Goal: Transaction & Acquisition: Purchase product/service

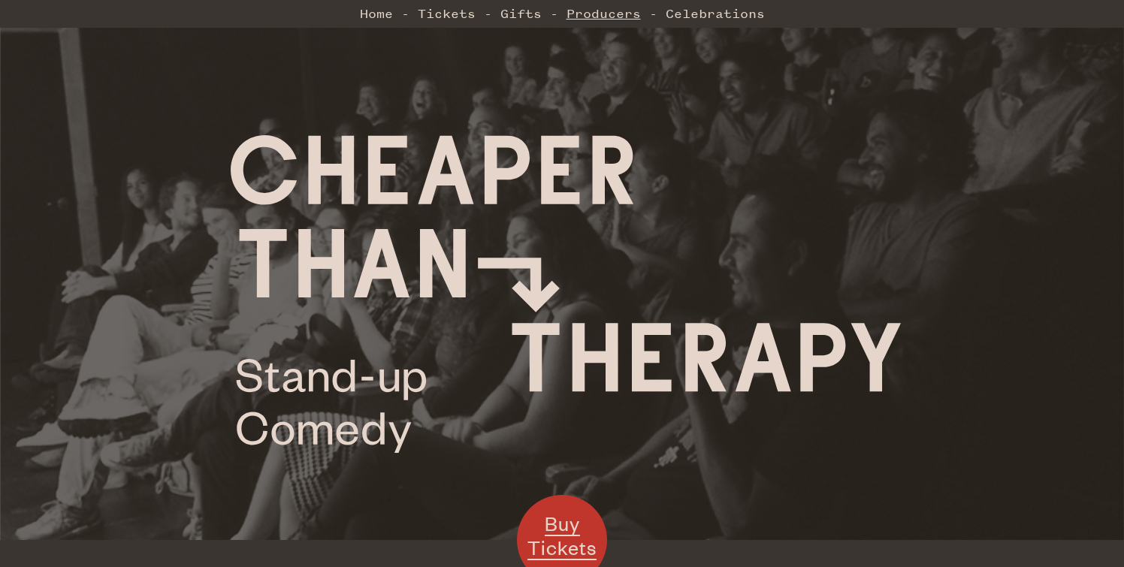
click at [608, 9] on link "Producers" at bounding box center [603, 13] width 74 height 30
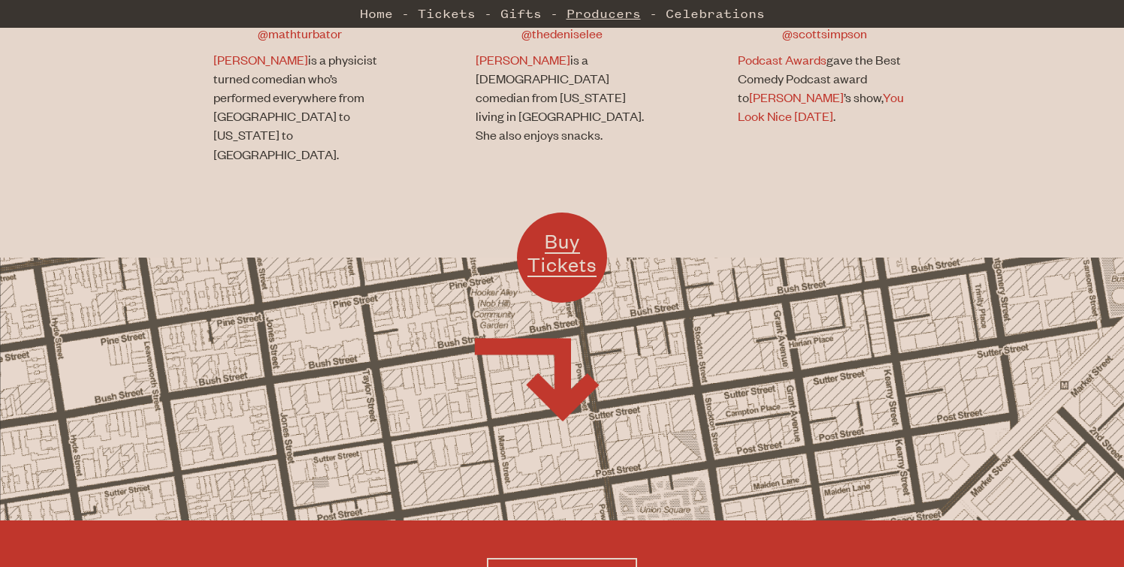
scroll to position [1273, 0]
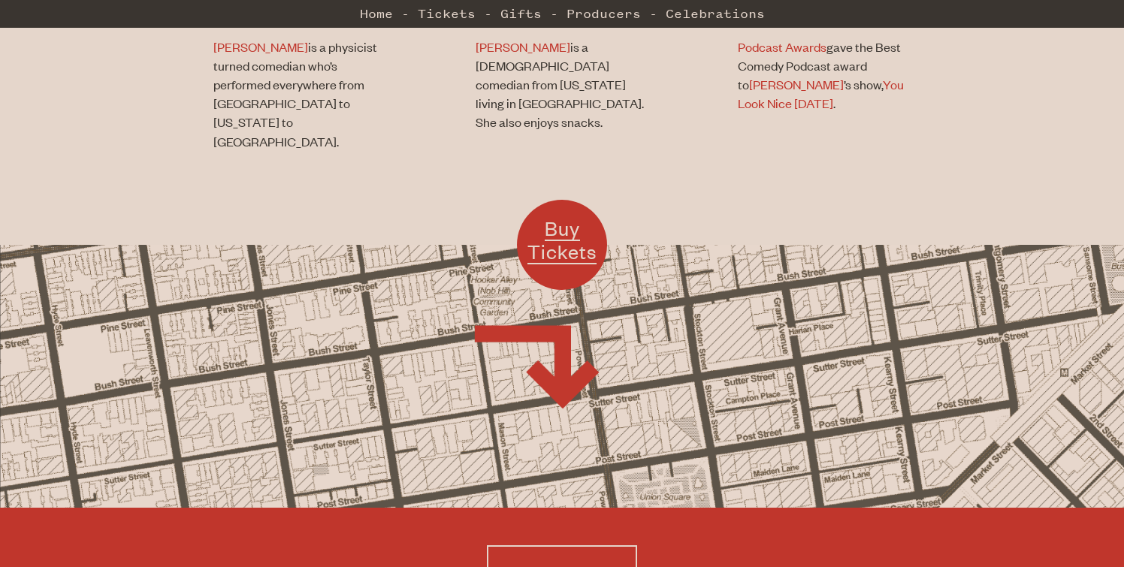
click at [564, 336] on div "Buy Tickets" at bounding box center [562, 377] width 562 height 98
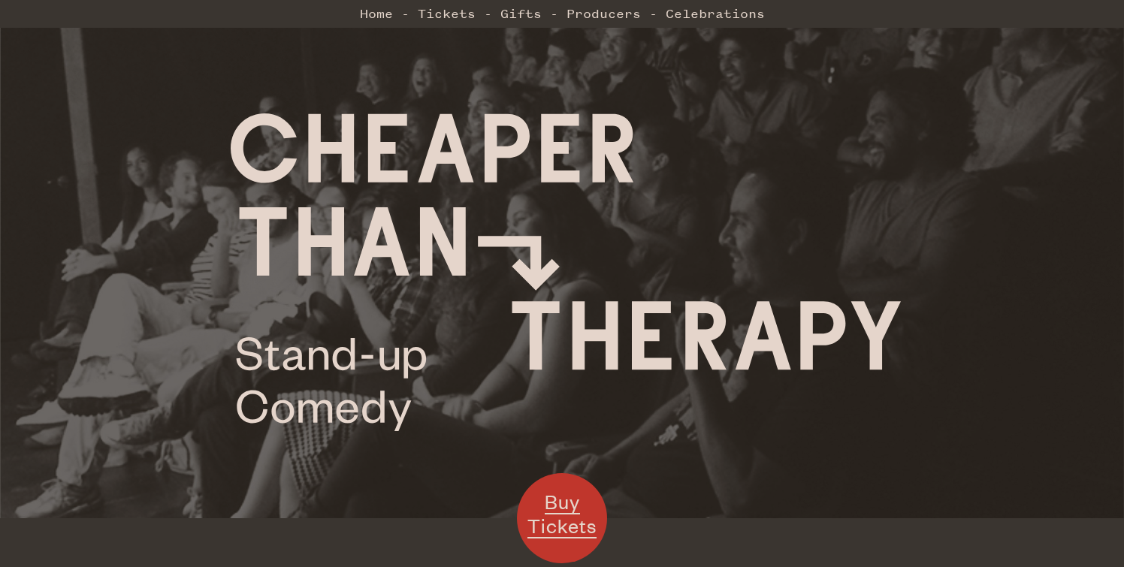
scroll to position [0, 0]
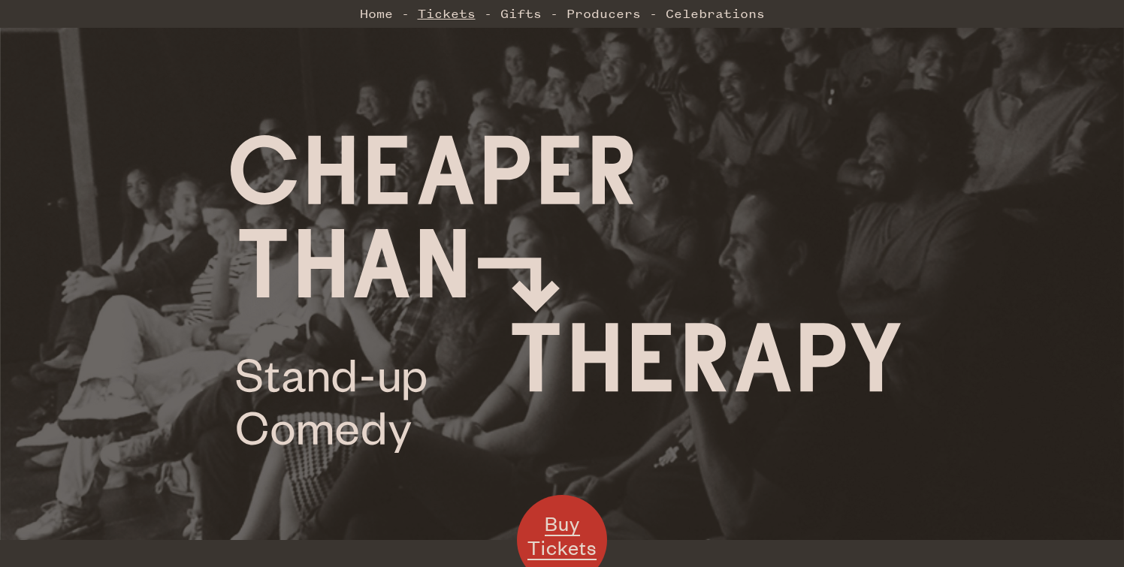
click at [464, 11] on link "Tickets" at bounding box center [447, 13] width 58 height 30
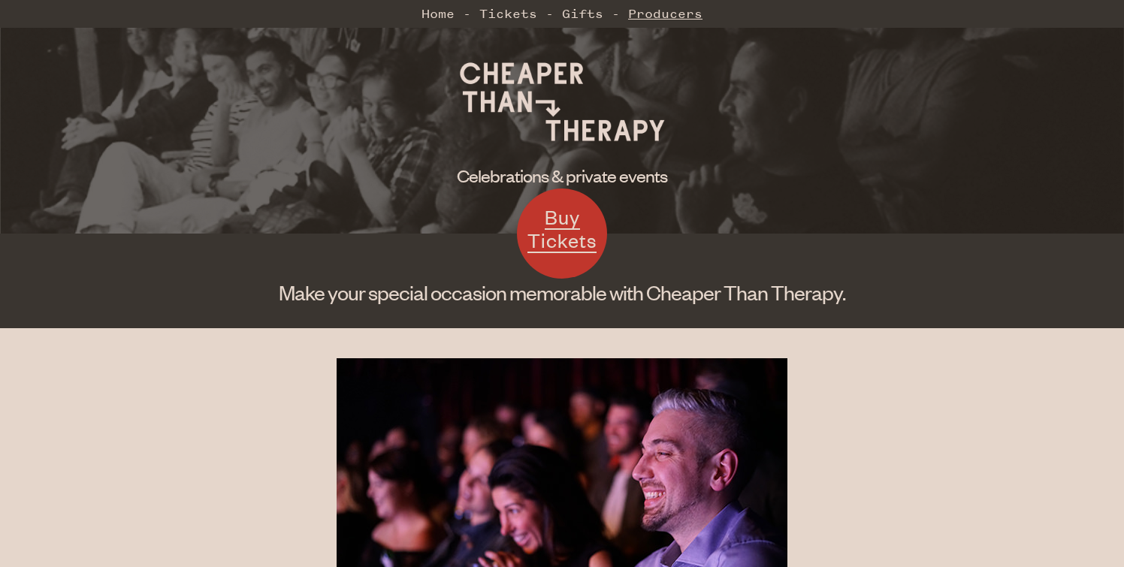
click at [656, 16] on link "Producers" at bounding box center [665, 13] width 74 height 30
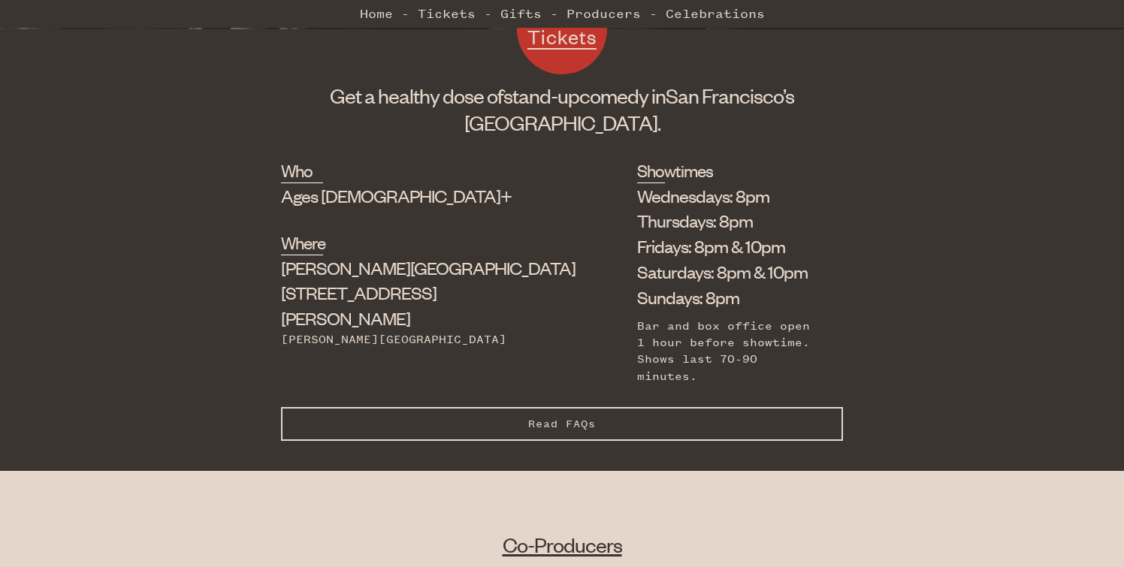
scroll to position [494, 0]
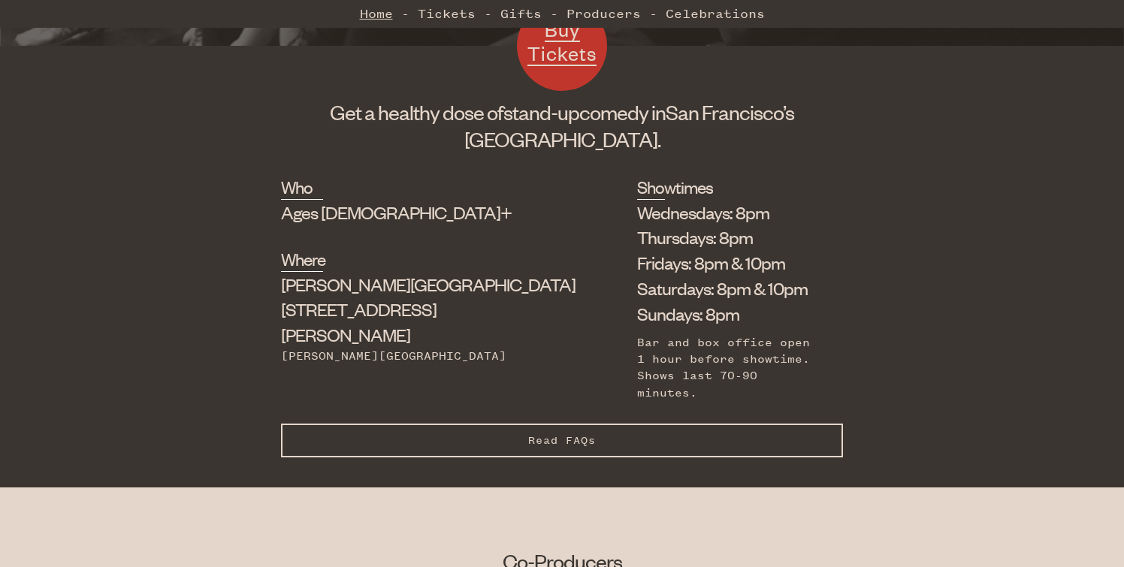
click at [388, 17] on link "Home" at bounding box center [376, 13] width 33 height 30
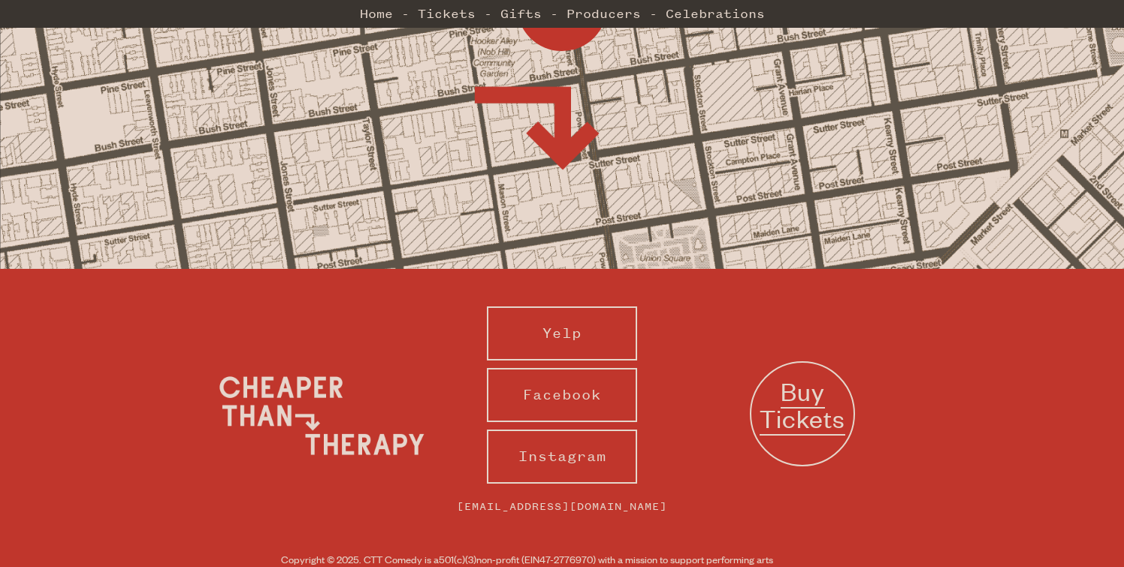
scroll to position [1508, 0]
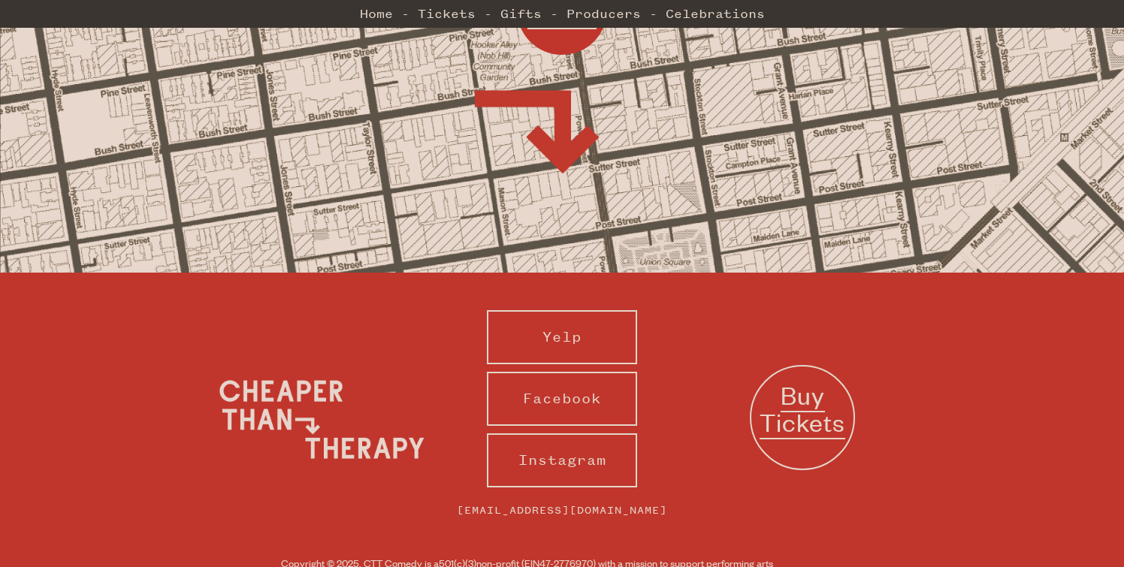
click at [790, 379] on span "Buy Tickets" at bounding box center [803, 409] width 86 height 61
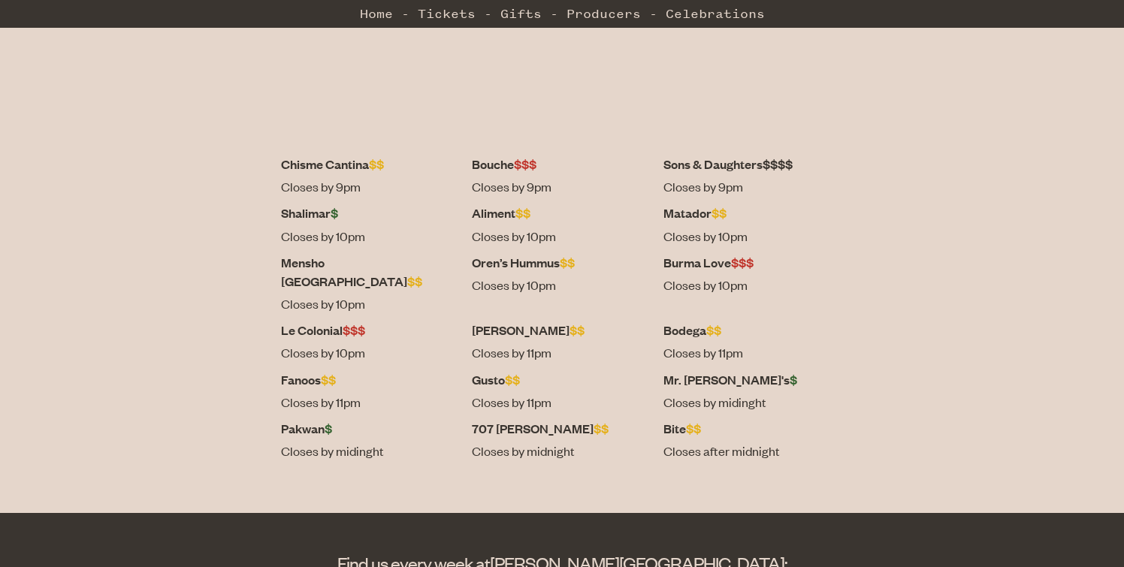
scroll to position [569, 0]
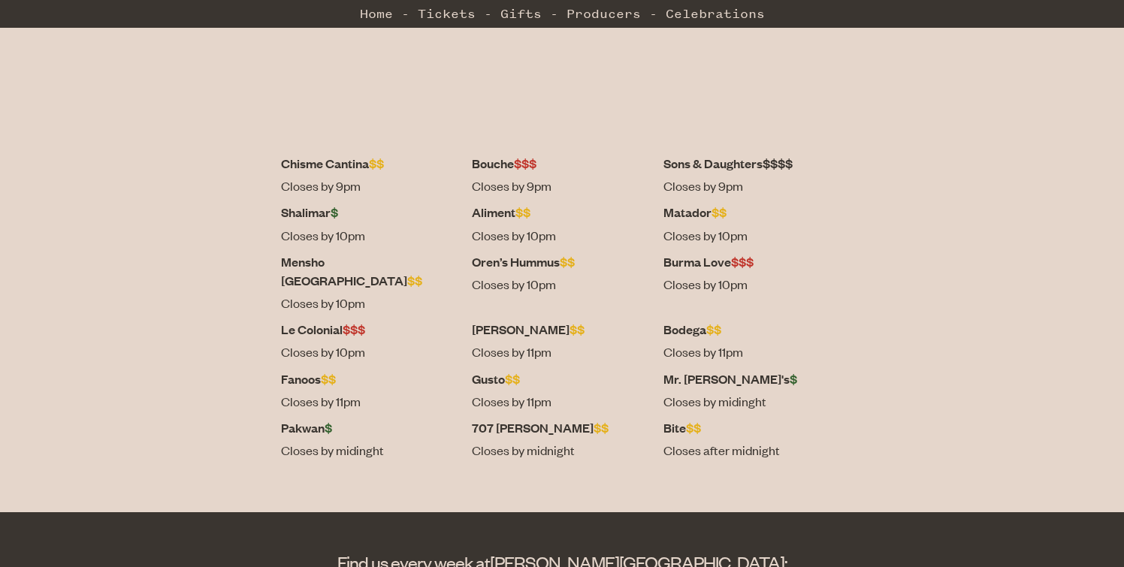
click at [338, 214] on span "$" at bounding box center [335, 212] width 8 height 17
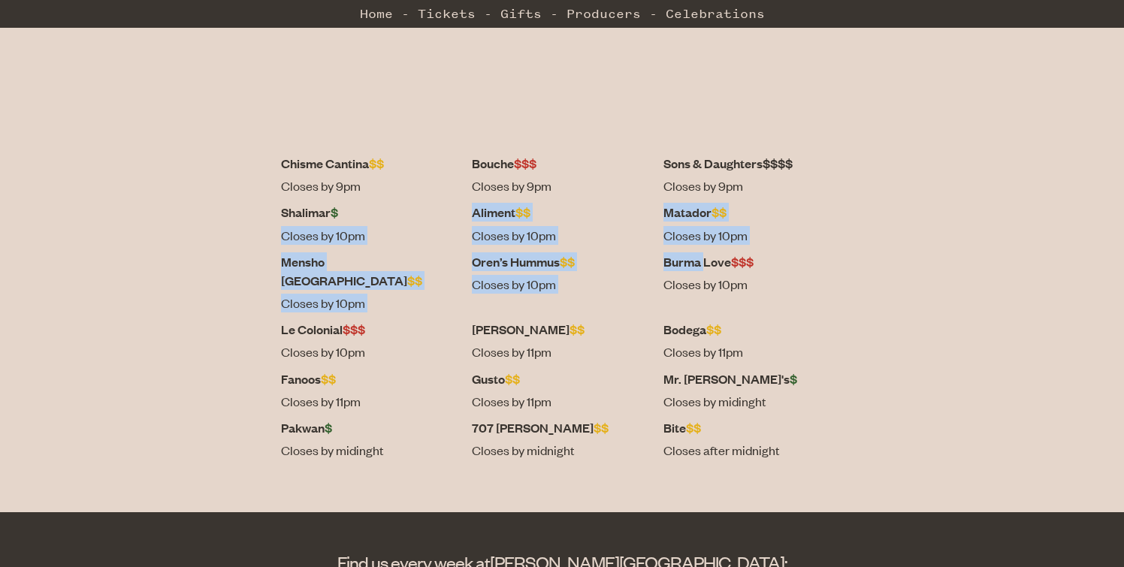
drag, startPoint x: 406, startPoint y: 214, endPoint x: 678, endPoint y: 268, distance: 276.5
click at [678, 268] on dl "Chisme Cantina $$ Closes by 9pm Bouche $$$ Closes by 9pm Sons & Daughters $$$$ …" at bounding box center [562, 310] width 562 height 313
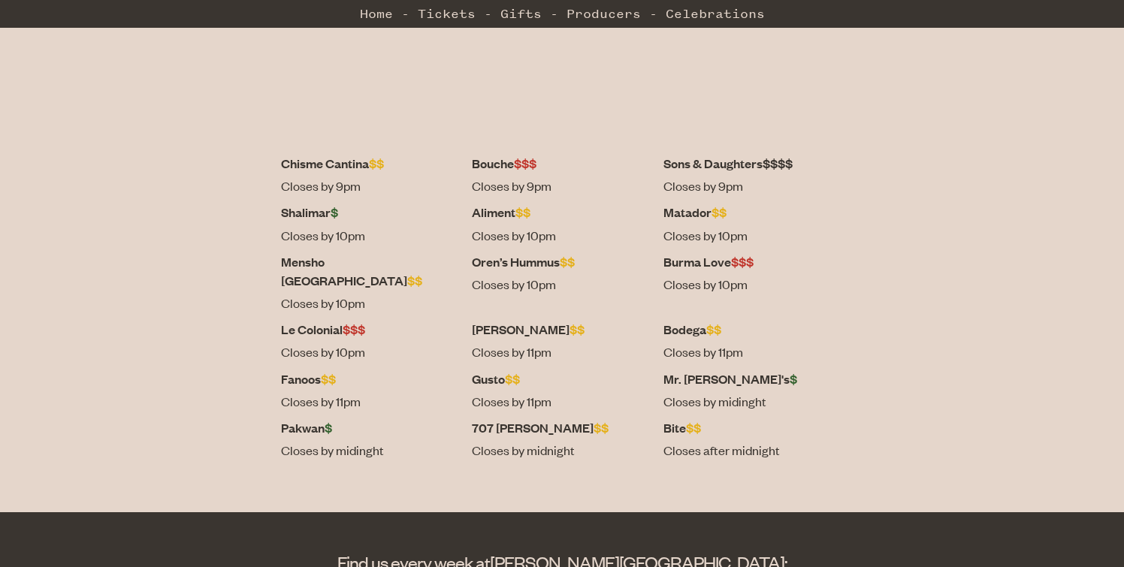
click at [855, 286] on div "Chisme Cantina $$ Closes by 9pm Bouche $$$ Closes by 9pm Sons & Daughters $$$$ …" at bounding box center [562, 132] width 1124 height 747
click at [548, 262] on dt "Oren’s Hummus $$" at bounding box center [562, 261] width 180 height 19
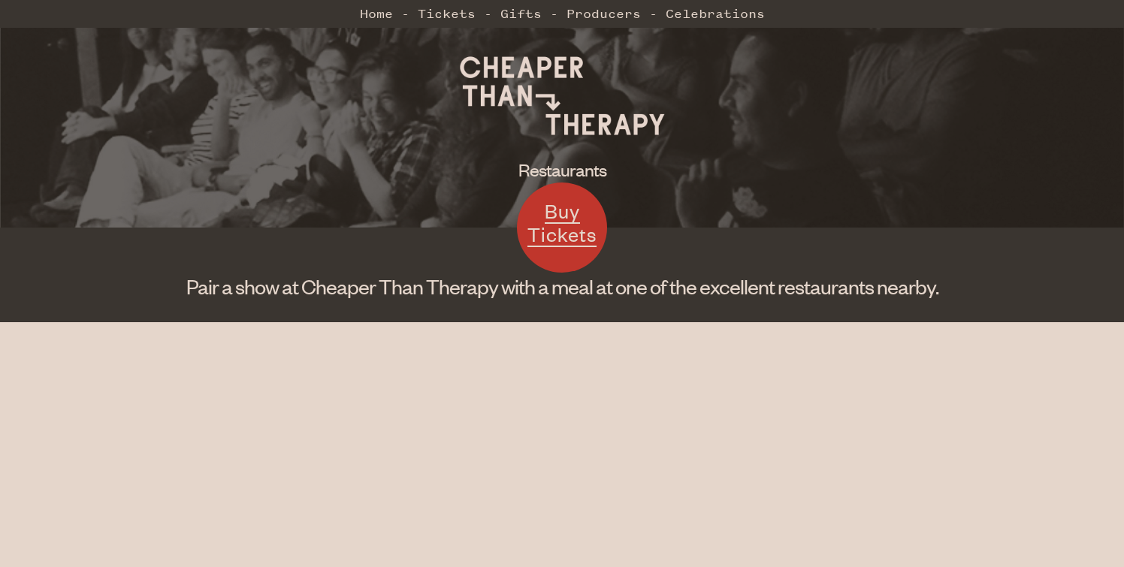
scroll to position [0, 0]
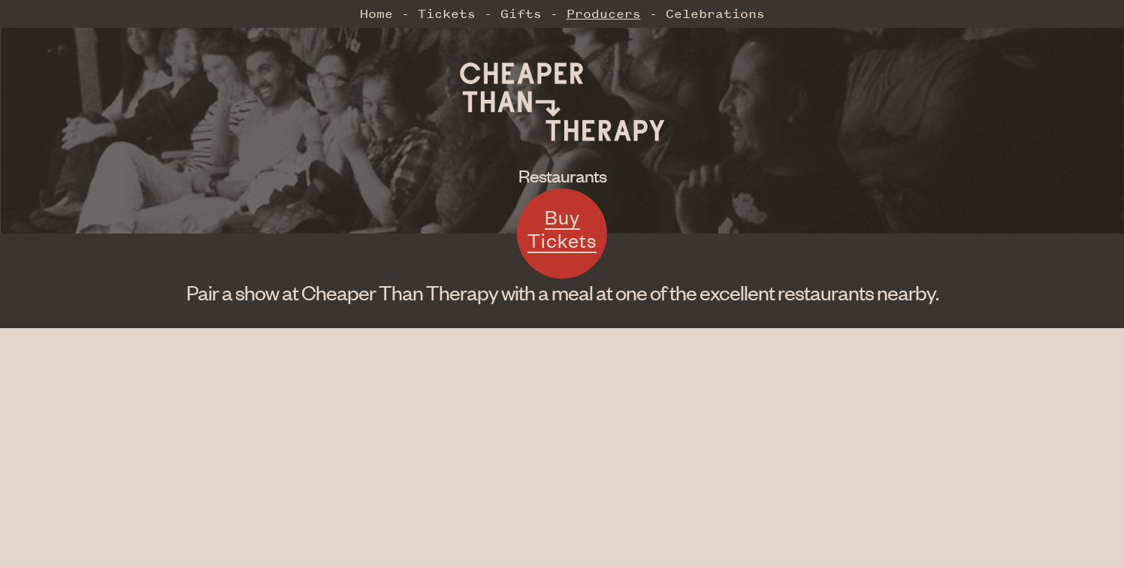
click at [606, 15] on link "Producers" at bounding box center [603, 13] width 74 height 30
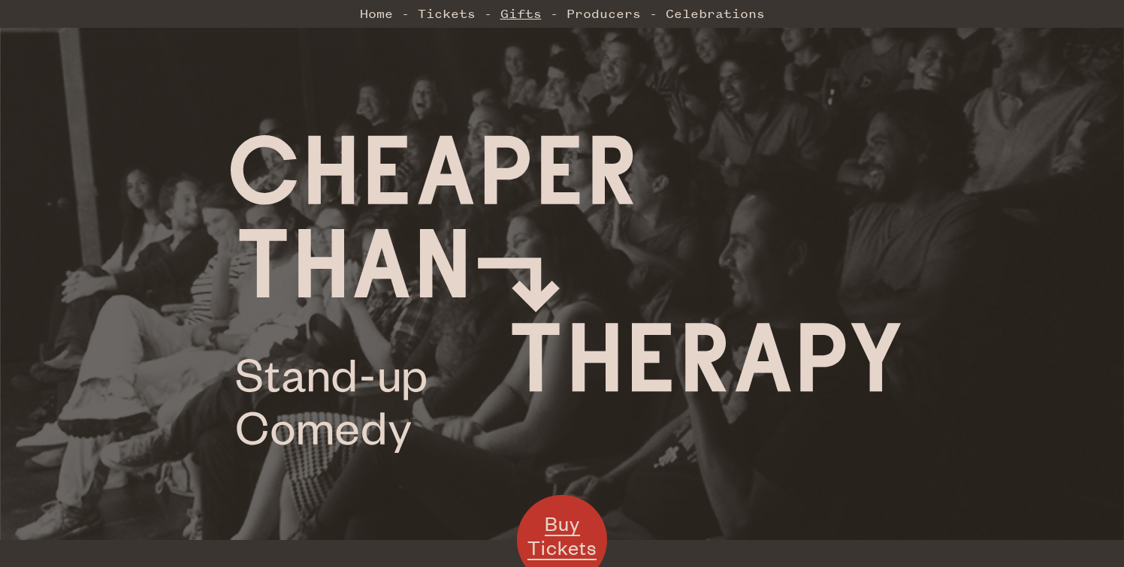
click at [515, 11] on link "Gifts" at bounding box center [520, 13] width 41 height 30
